Goal: Task Accomplishment & Management: Manage account settings

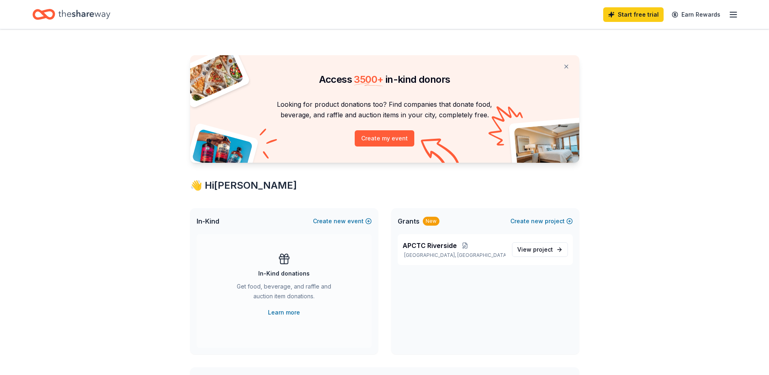
click at [735, 12] on line "button" at bounding box center [733, 12] width 6 height 0
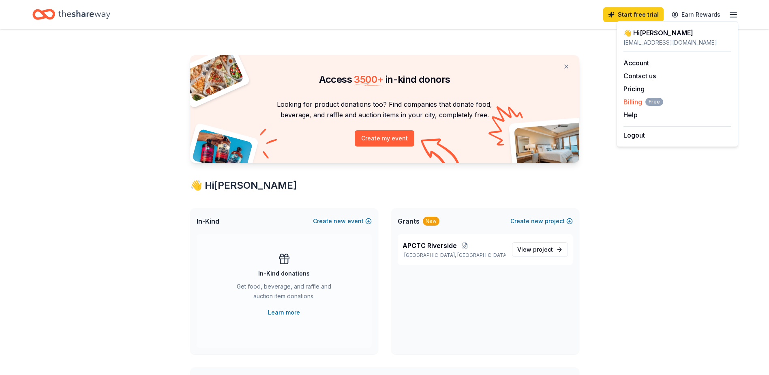
click at [637, 103] on span "Billing Free" at bounding box center [643, 102] width 40 height 10
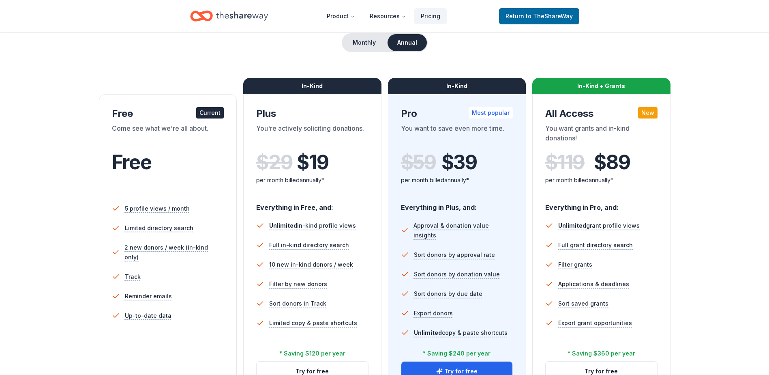
scroll to position [41, 0]
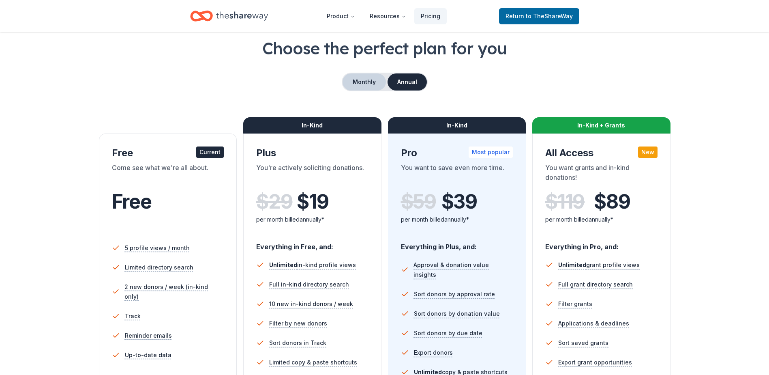
click at [358, 77] on button "Monthly" at bounding box center [364, 81] width 43 height 17
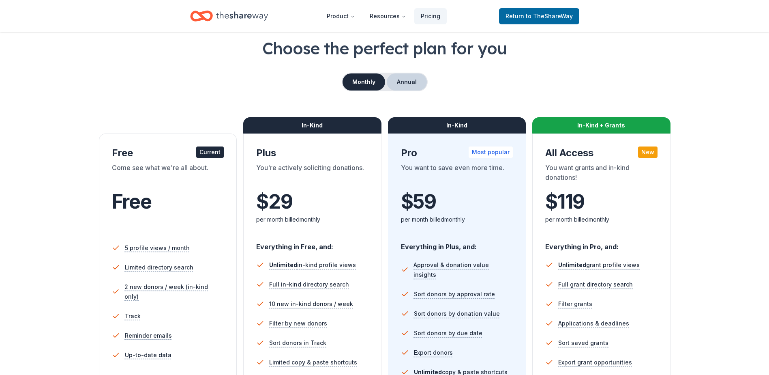
click at [408, 81] on button "Annual" at bounding box center [407, 81] width 40 height 17
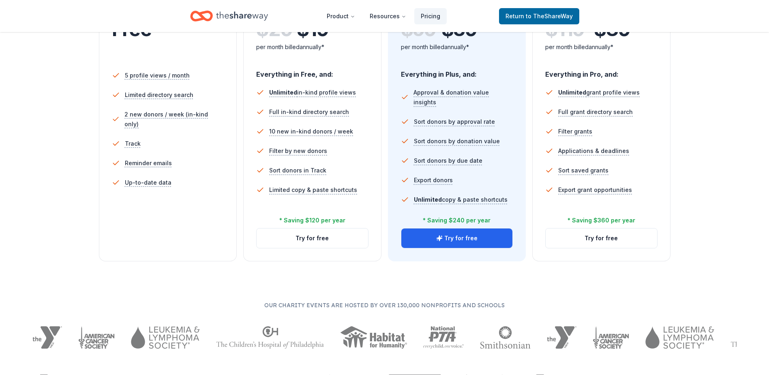
scroll to position [0, 0]
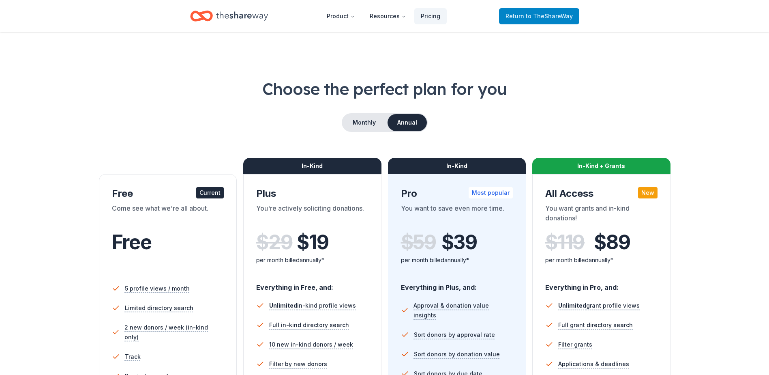
click at [525, 14] on span "Return to TheShareWay" at bounding box center [538, 16] width 67 height 10
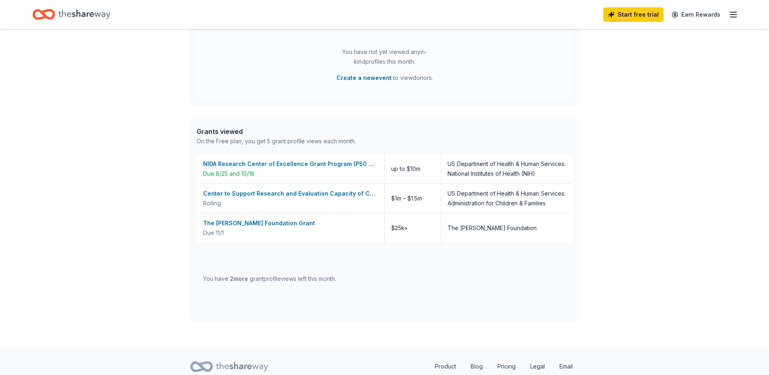
scroll to position [373, 0]
drag, startPoint x: 766, startPoint y: 226, endPoint x: 719, endPoint y: 222, distance: 46.4
click at [764, 227] on div "Access 3500 + in-kind donors Looking for product donations too? Find companies …" at bounding box center [384, 1] width 769 height 689
click at [337, 191] on div "Center to Support Research and Evaluation Capacity of Child Care and Developmen…" at bounding box center [290, 193] width 175 height 10
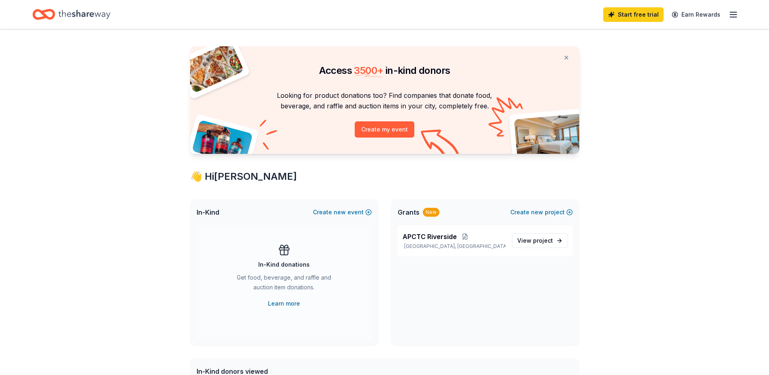
scroll to position [0, 0]
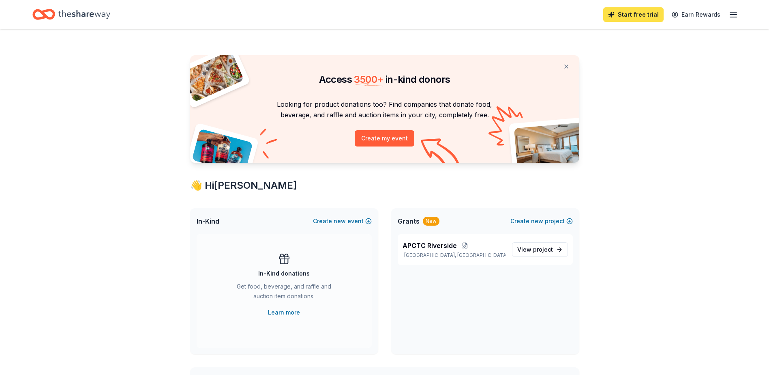
click at [656, 19] on link "Start free trial" at bounding box center [633, 14] width 60 height 15
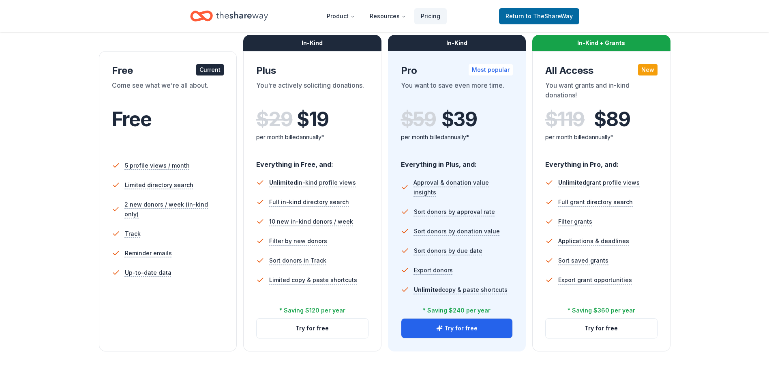
scroll to position [162, 0]
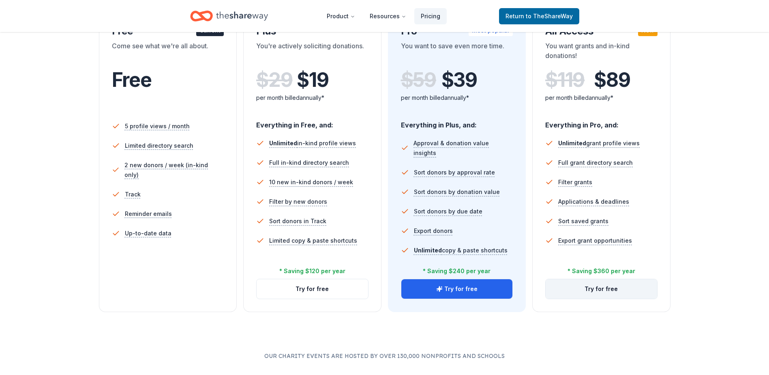
click at [610, 291] on button "Try for free" at bounding box center [601, 288] width 111 height 19
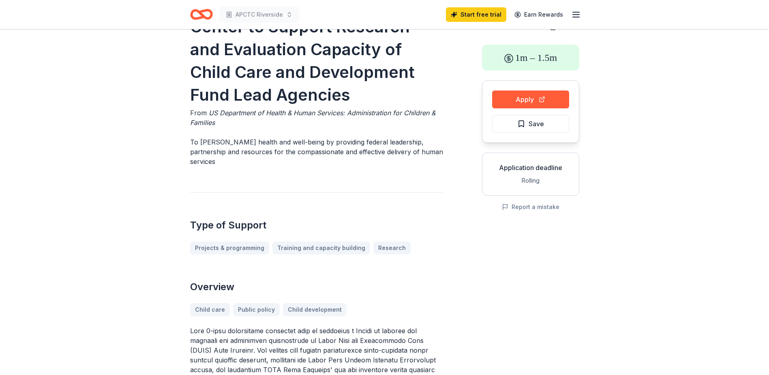
scroll to position [29, 0]
click at [534, 100] on button "Apply" at bounding box center [530, 100] width 77 height 18
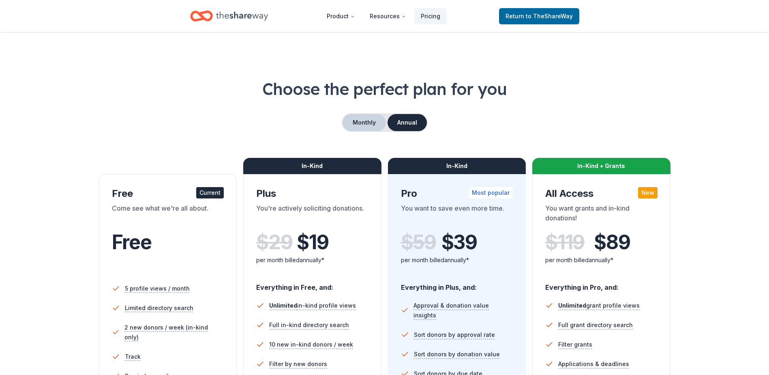
click at [367, 124] on button "Monthly" at bounding box center [364, 122] width 43 height 17
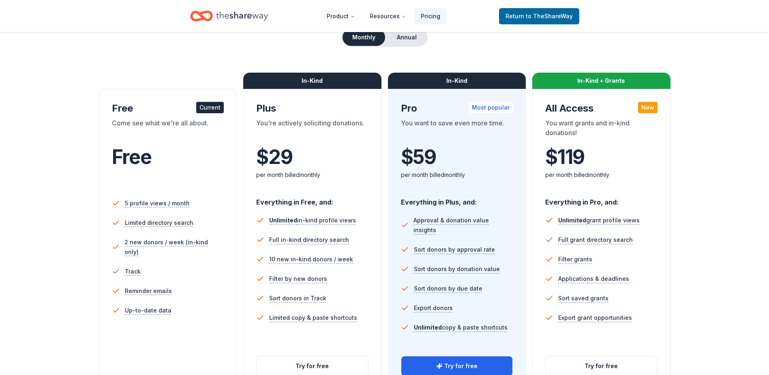
scroll to position [122, 0]
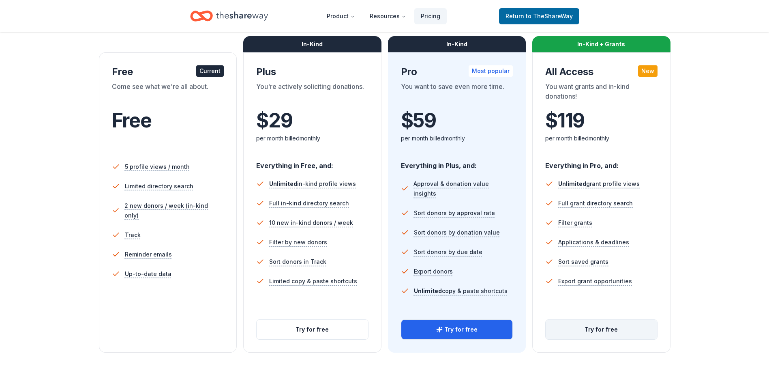
click at [603, 328] on button "Try for free" at bounding box center [601, 328] width 111 height 19
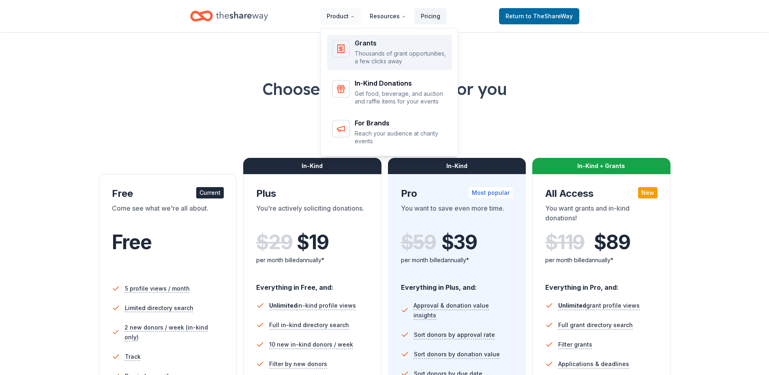
click at [365, 49] on div "Grants Thousands of grant opportunities, a few clicks away" at bounding box center [401, 53] width 92 height 26
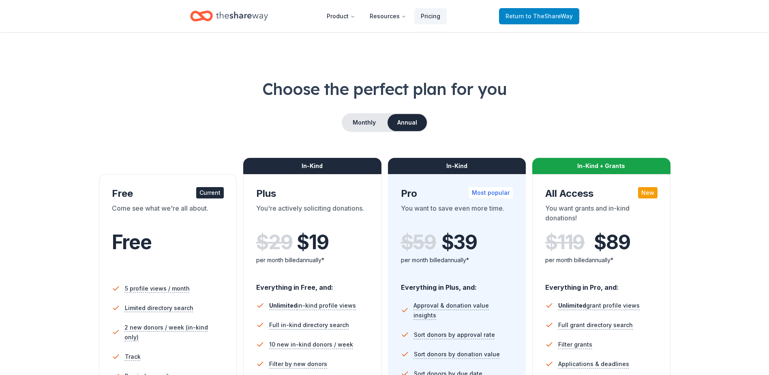
click at [542, 13] on span "to TheShareWay" at bounding box center [549, 16] width 47 height 7
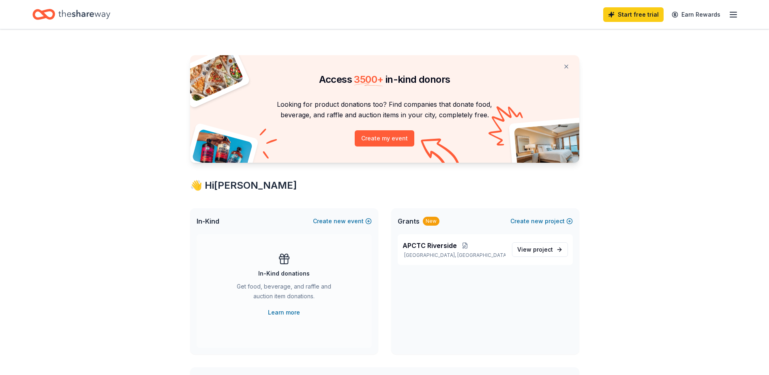
click at [733, 16] on icon "button" at bounding box center [733, 15] width 10 height 10
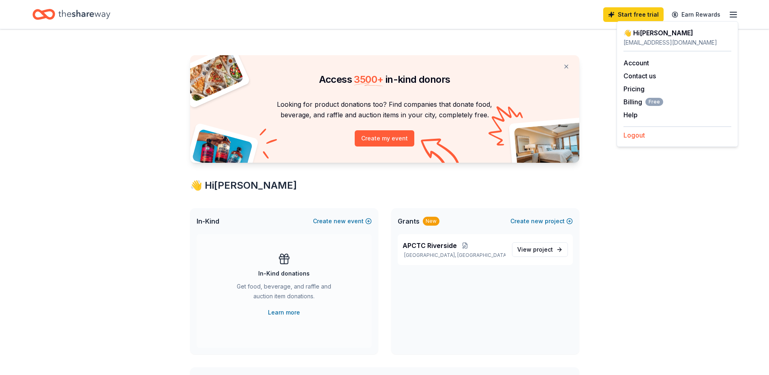
click at [637, 134] on button "Logout" at bounding box center [633, 135] width 21 height 10
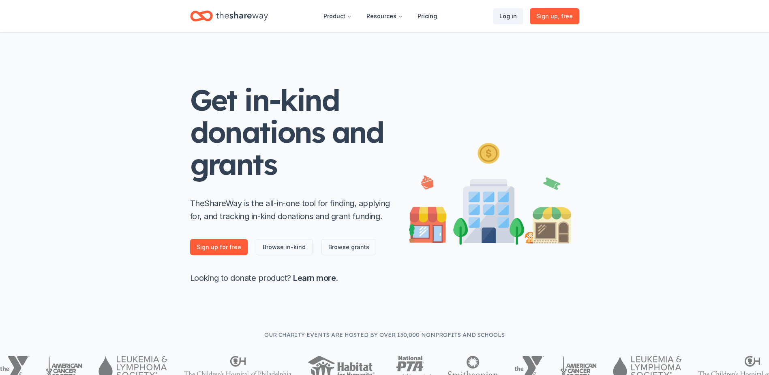
click at [511, 17] on link "Log in" at bounding box center [508, 16] width 30 height 16
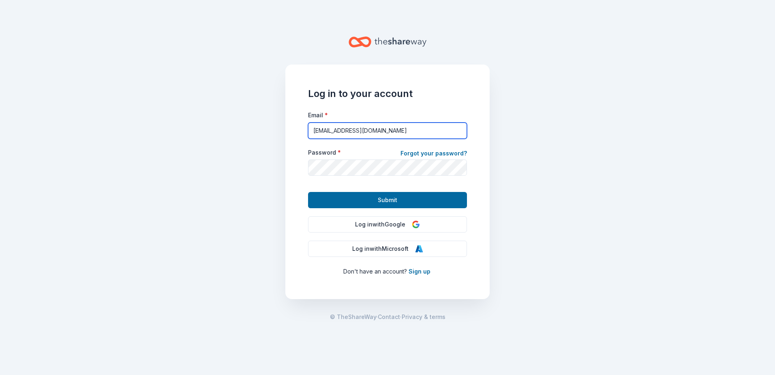
drag, startPoint x: 323, startPoint y: 131, endPoint x: 296, endPoint y: 129, distance: 27.2
click at [299, 130] on div "Log in to your account Email * [EMAIL_ADDRESS][DOMAIN_NAME] Password * Forgot y…" at bounding box center [387, 181] width 204 height 234
type input "[EMAIL_ADDRESS][DOMAIN_NAME]"
click at [608, 195] on main "Log in to your account Email * [EMAIL_ADDRESS][DOMAIN_NAME] Password * Forgot y…" at bounding box center [387, 187] width 775 height 375
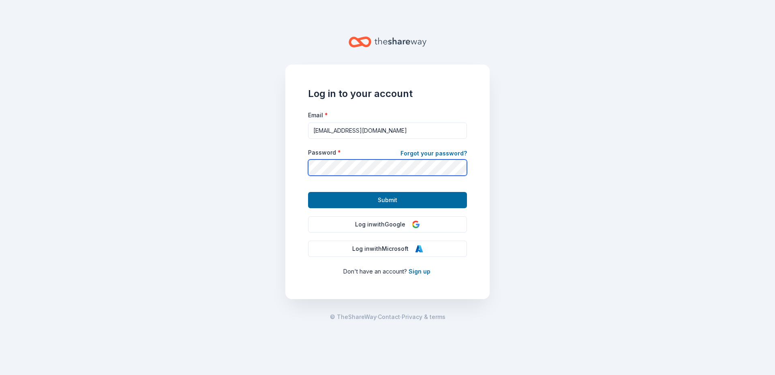
click at [226, 165] on main "Log in to your account Email * [EMAIL_ADDRESS][DOMAIN_NAME] Password * Forgot y…" at bounding box center [387, 187] width 775 height 375
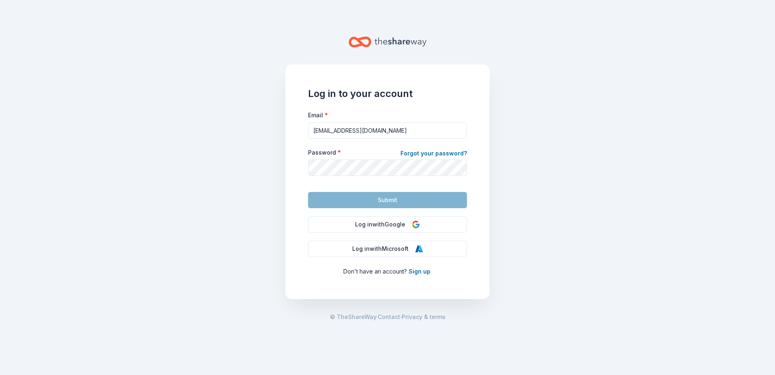
click at [507, 246] on main "Log in to your account Email * [EMAIL_ADDRESS][DOMAIN_NAME] Password * Forgot y…" at bounding box center [387, 187] width 775 height 375
click at [394, 196] on span "Submit" at bounding box center [387, 200] width 19 height 10
